Goal: Transaction & Acquisition: Purchase product/service

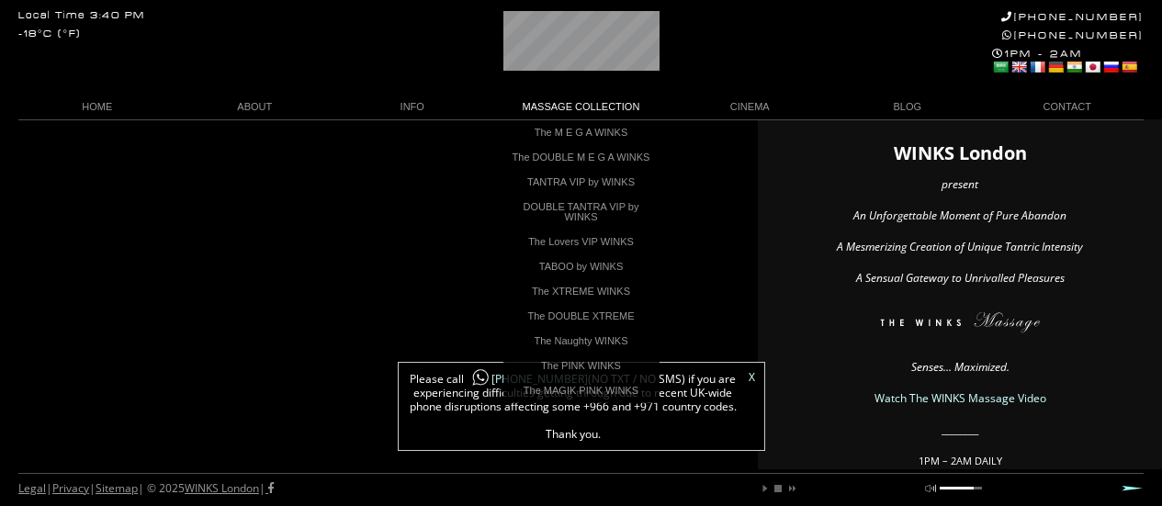
click at [592, 106] on link "MASSAGE COLLECTION" at bounding box center [582, 107] width 180 height 25
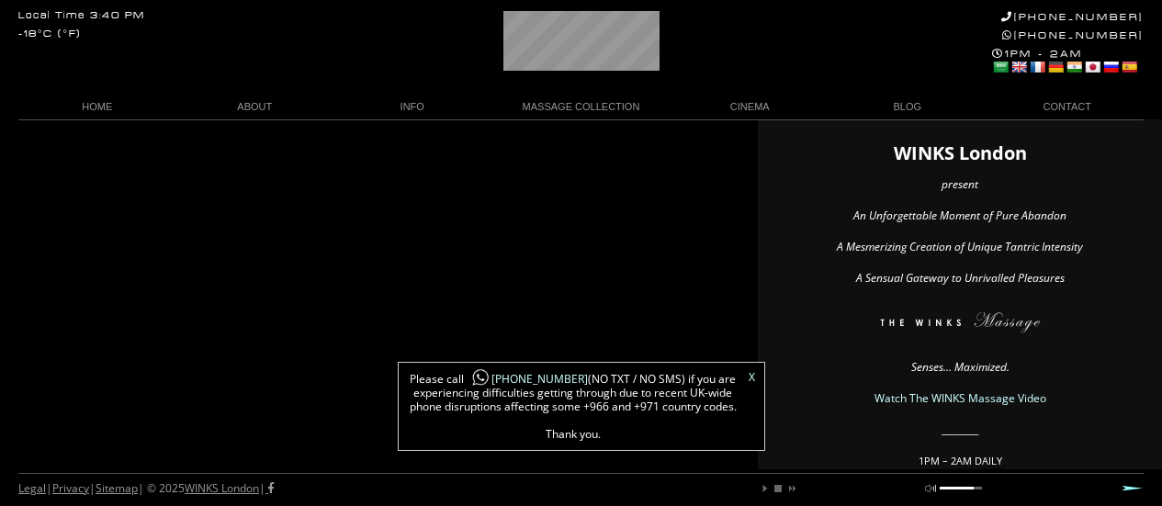
scroll to position [0, 39]
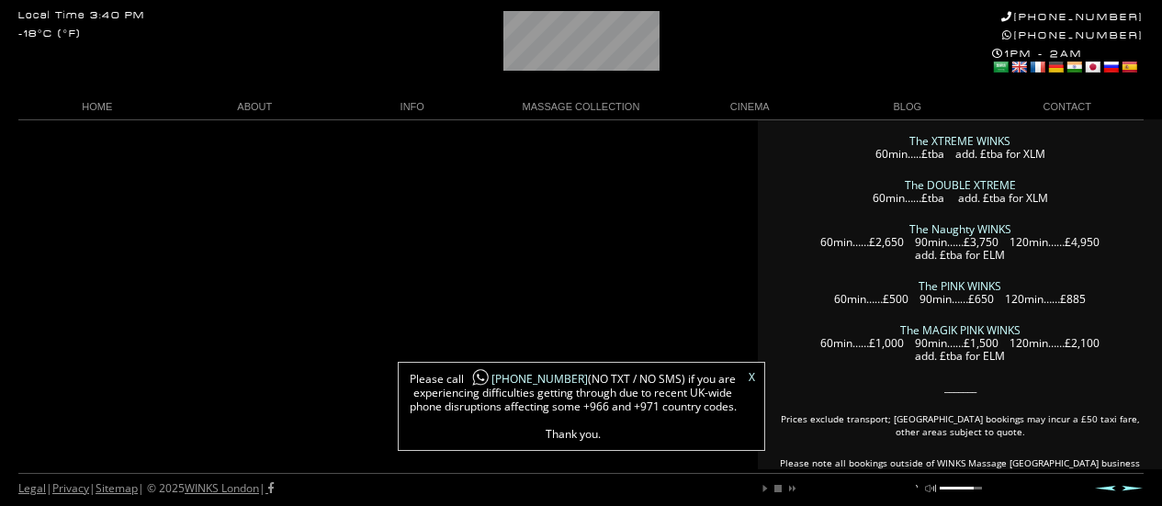
click at [990, 222] on link "The Naughty WINKS" at bounding box center [961, 229] width 102 height 16
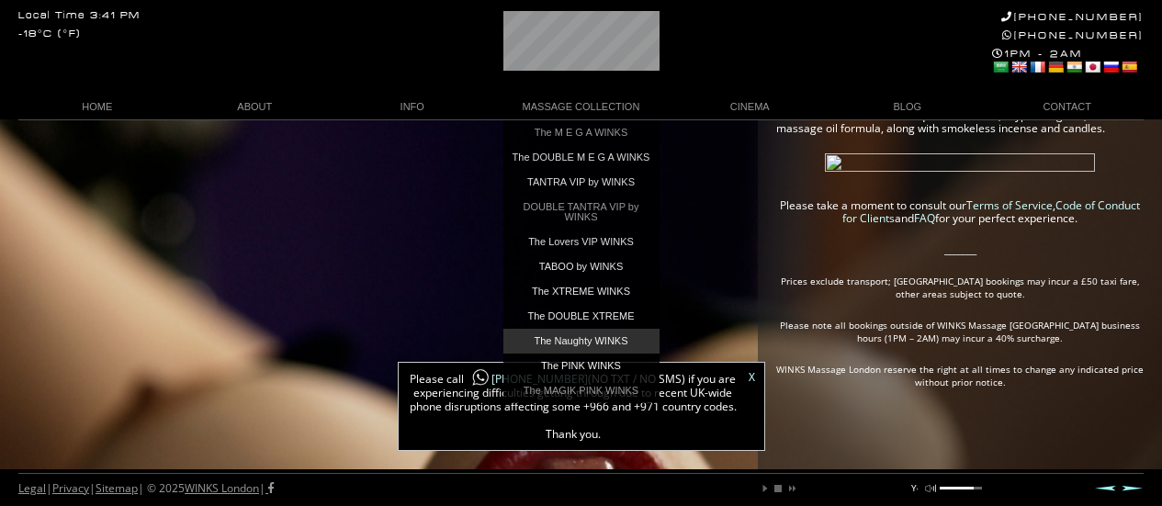
click at [616, 345] on link "The Naughty WINKS" at bounding box center [581, 341] width 156 height 25
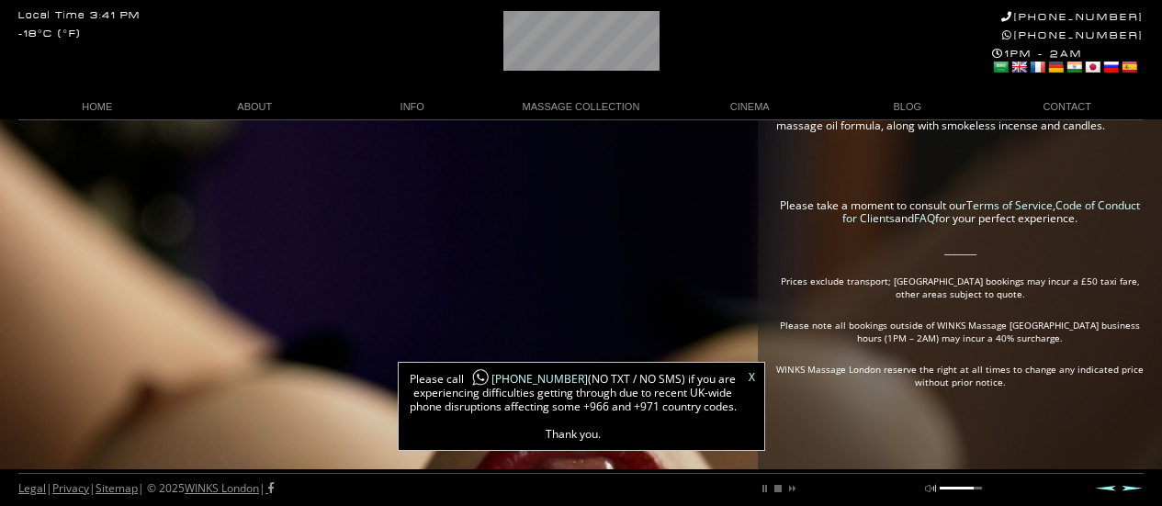
scroll to position [0, 25]
